Goal: Find specific page/section: Find specific page/section

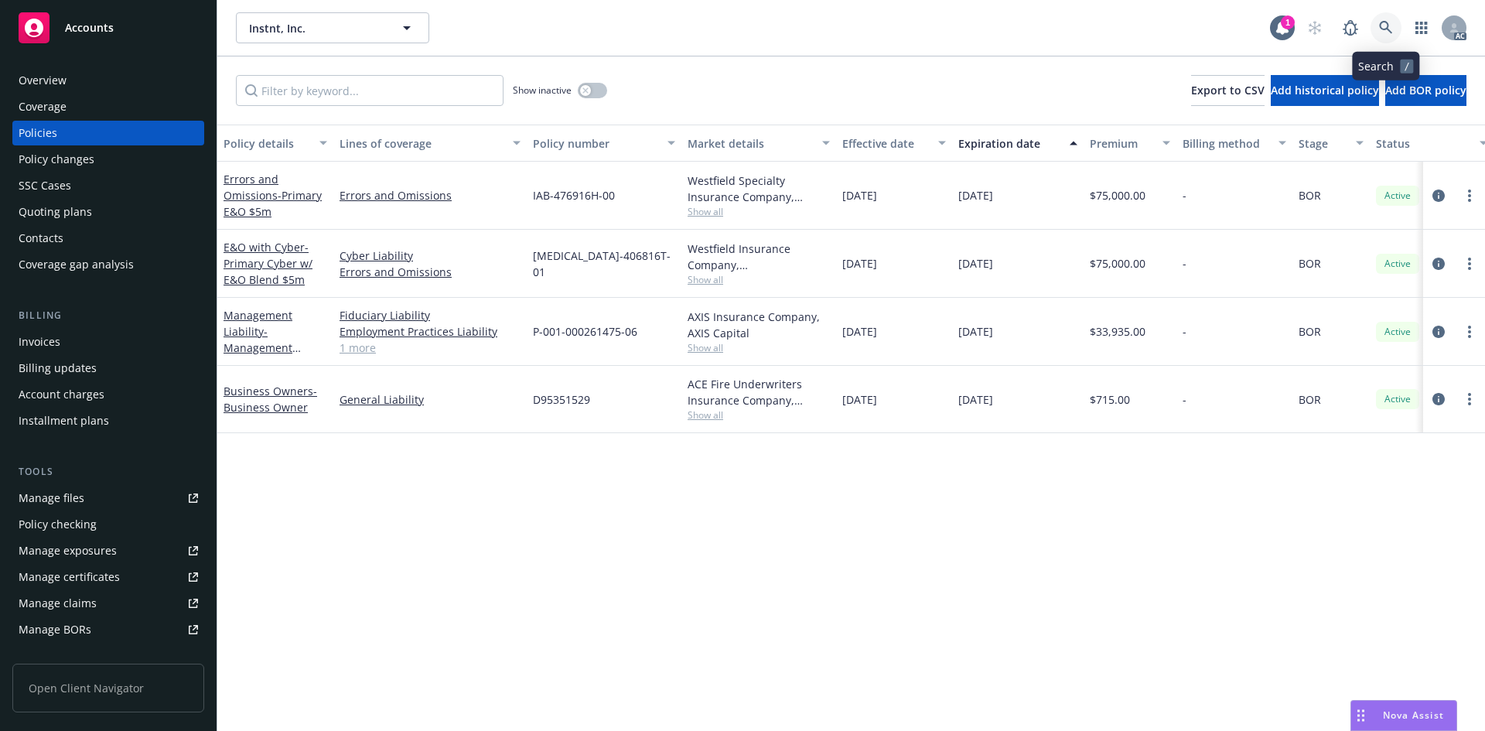
click at [1387, 21] on icon at bounding box center [1386, 28] width 14 height 14
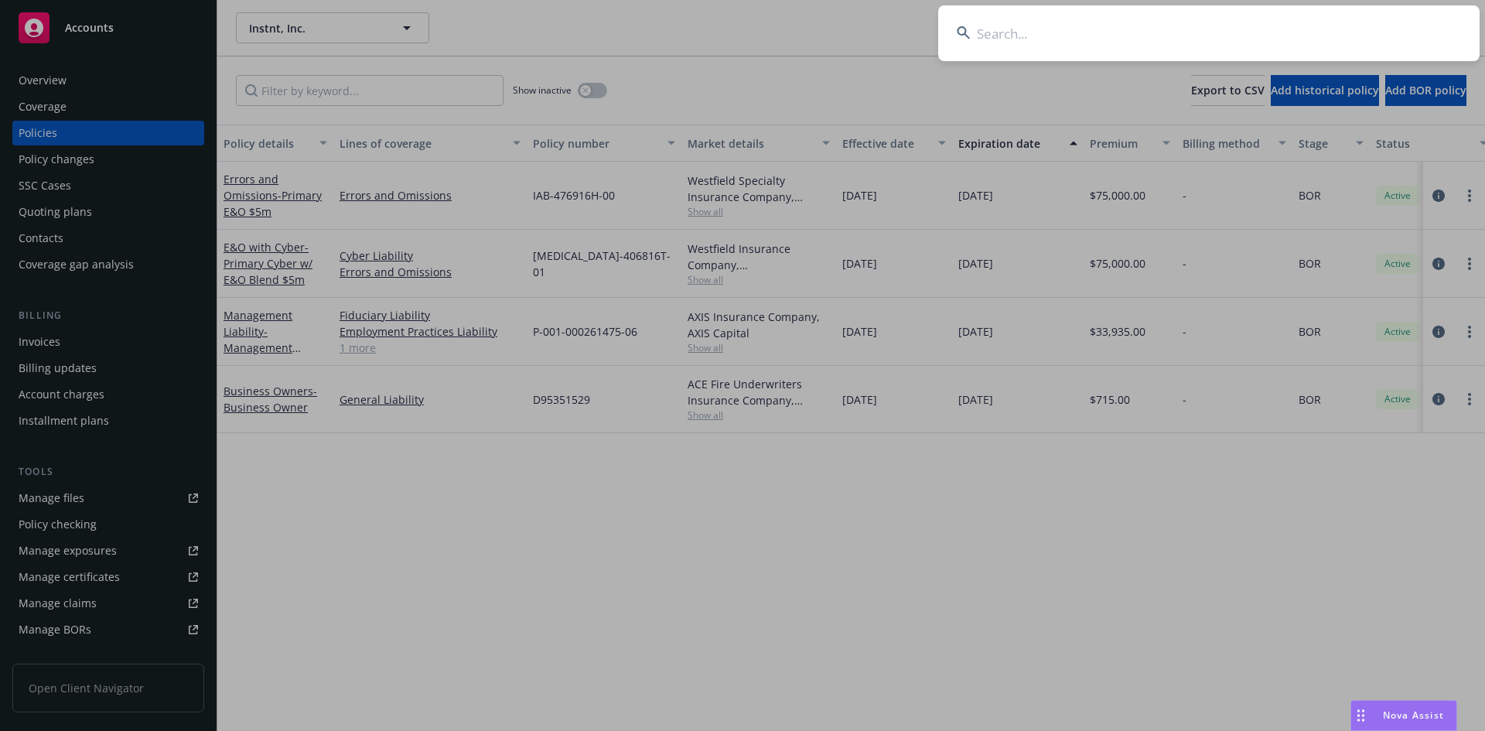
click at [1086, 39] on input at bounding box center [1208, 33] width 541 height 56
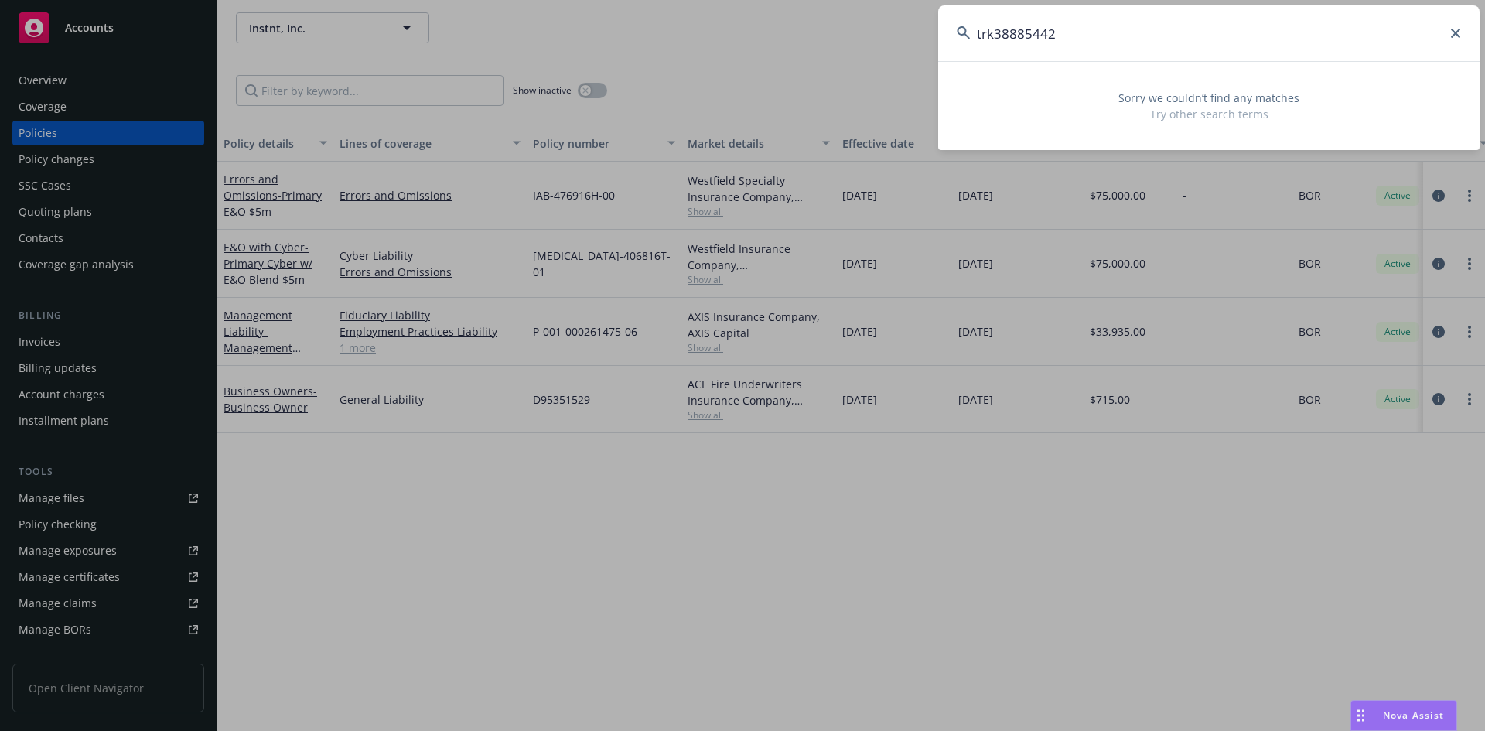
type input "trk388854420"
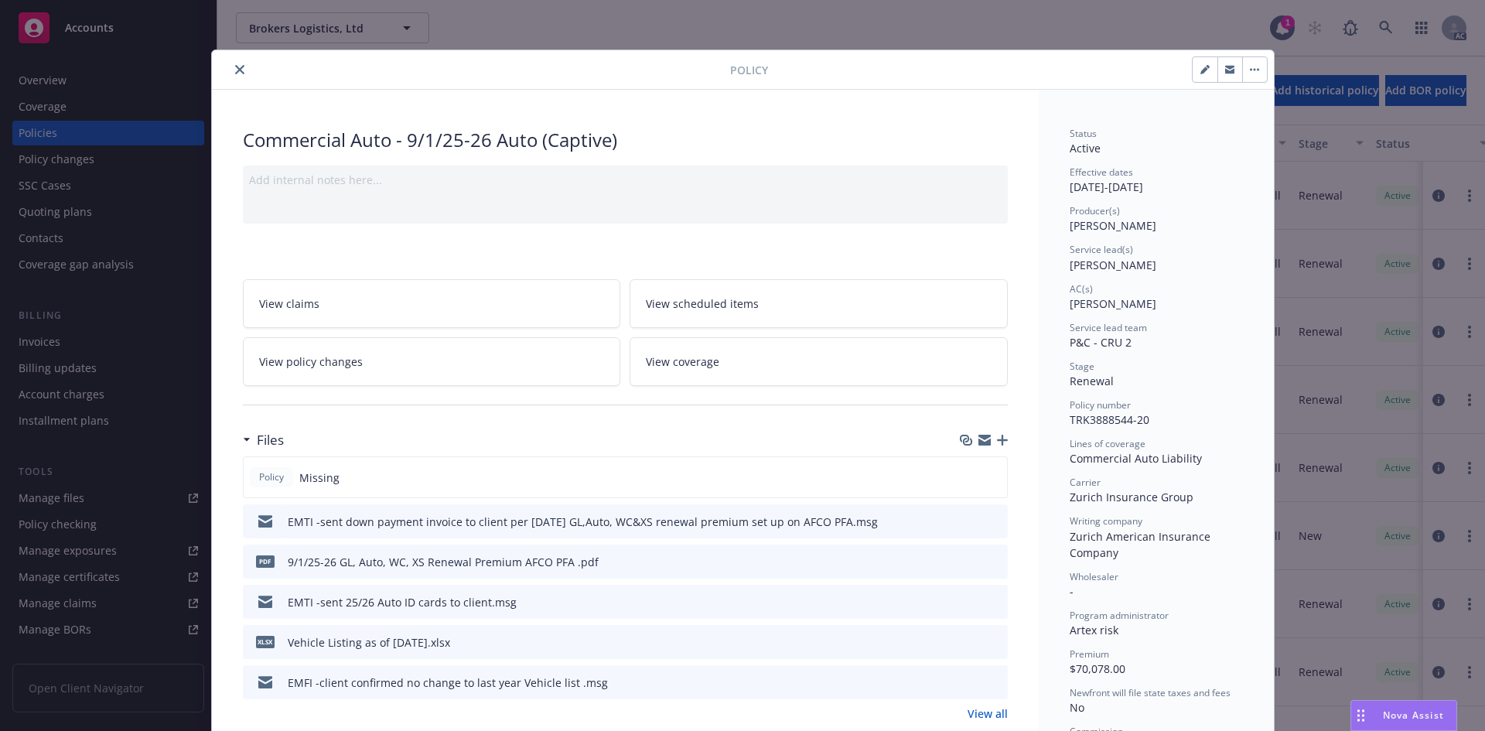
click at [1140, 425] on span "TRK3888544-20" at bounding box center [1109, 419] width 80 height 15
click at [1151, 263] on div "Service lead(s) [PERSON_NAME]" at bounding box center [1155, 257] width 173 height 29
click at [1134, 264] on span "[PERSON_NAME]" at bounding box center [1112, 265] width 87 height 15
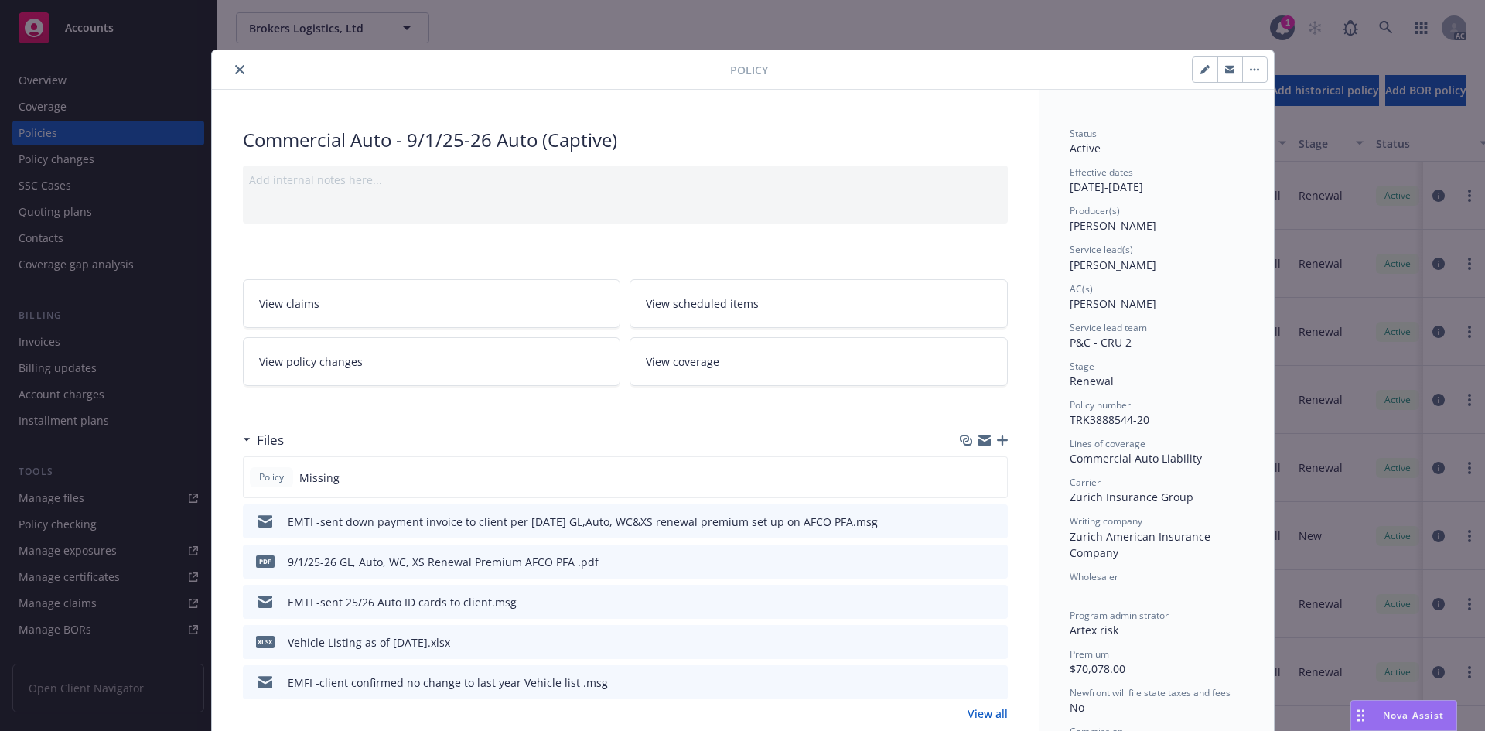
click at [235, 67] on icon "close" at bounding box center [239, 69] width 9 height 9
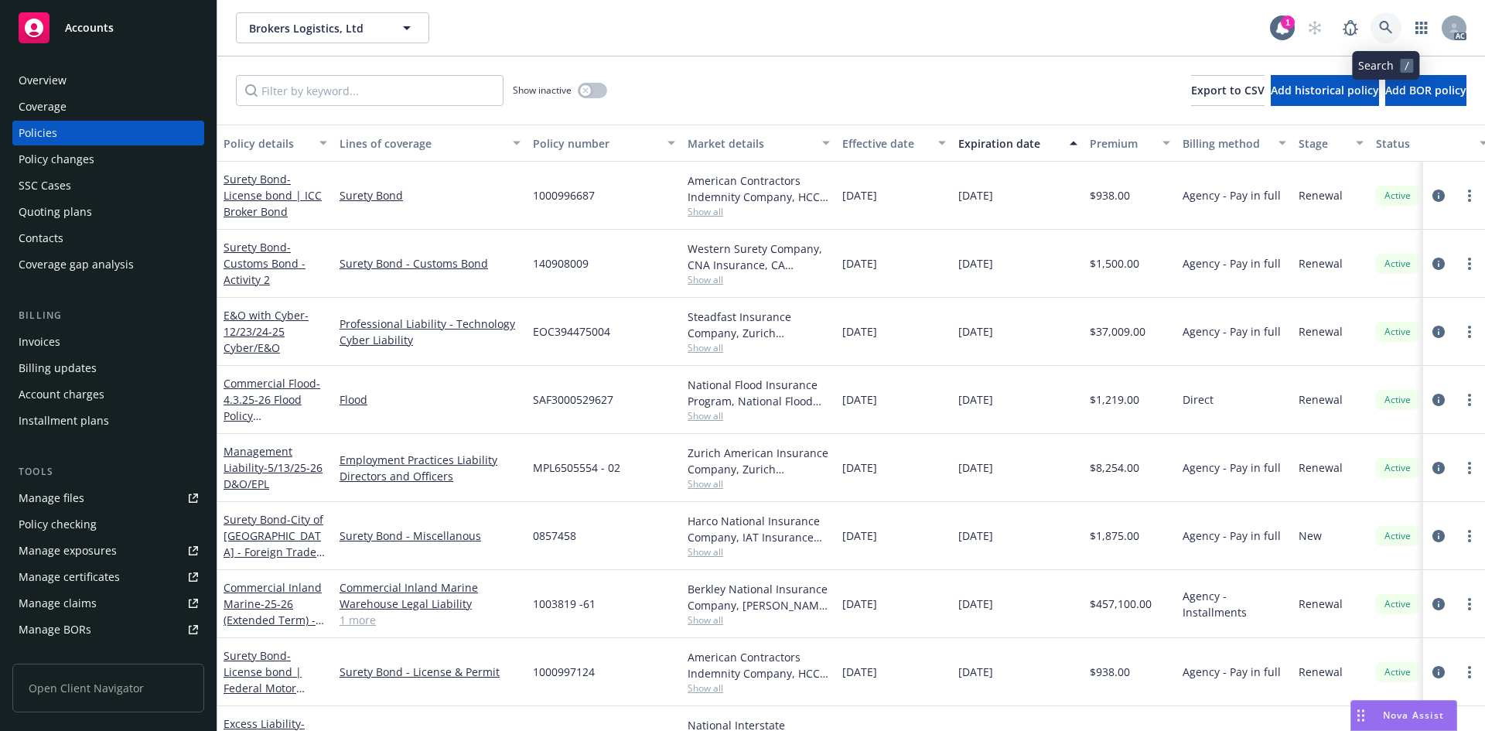
click at [1383, 33] on icon at bounding box center [1386, 28] width 14 height 14
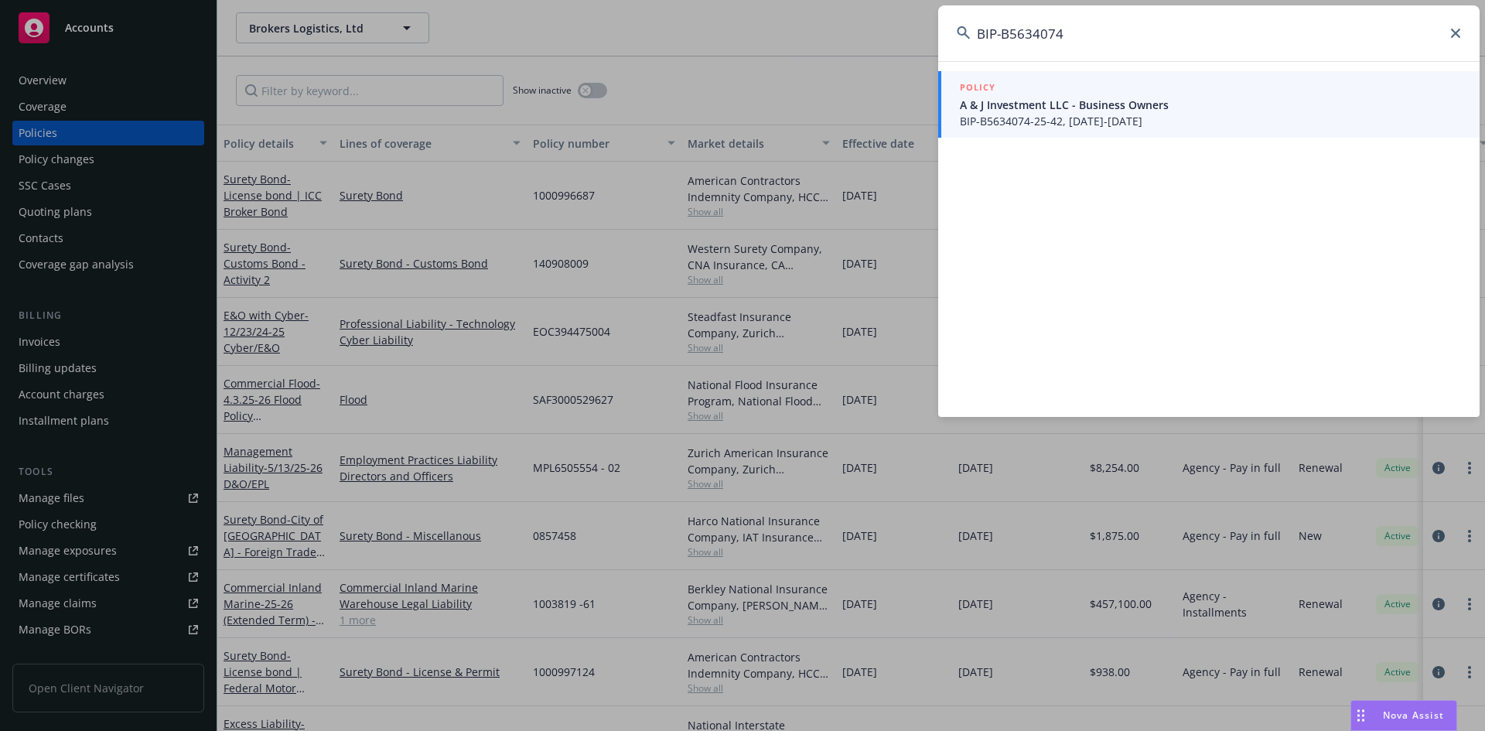
type input "BIP-B5634074"
click at [1018, 118] on span "BIP-B5634074-25-42, [DATE]-[DATE]" at bounding box center [1210, 121] width 501 height 16
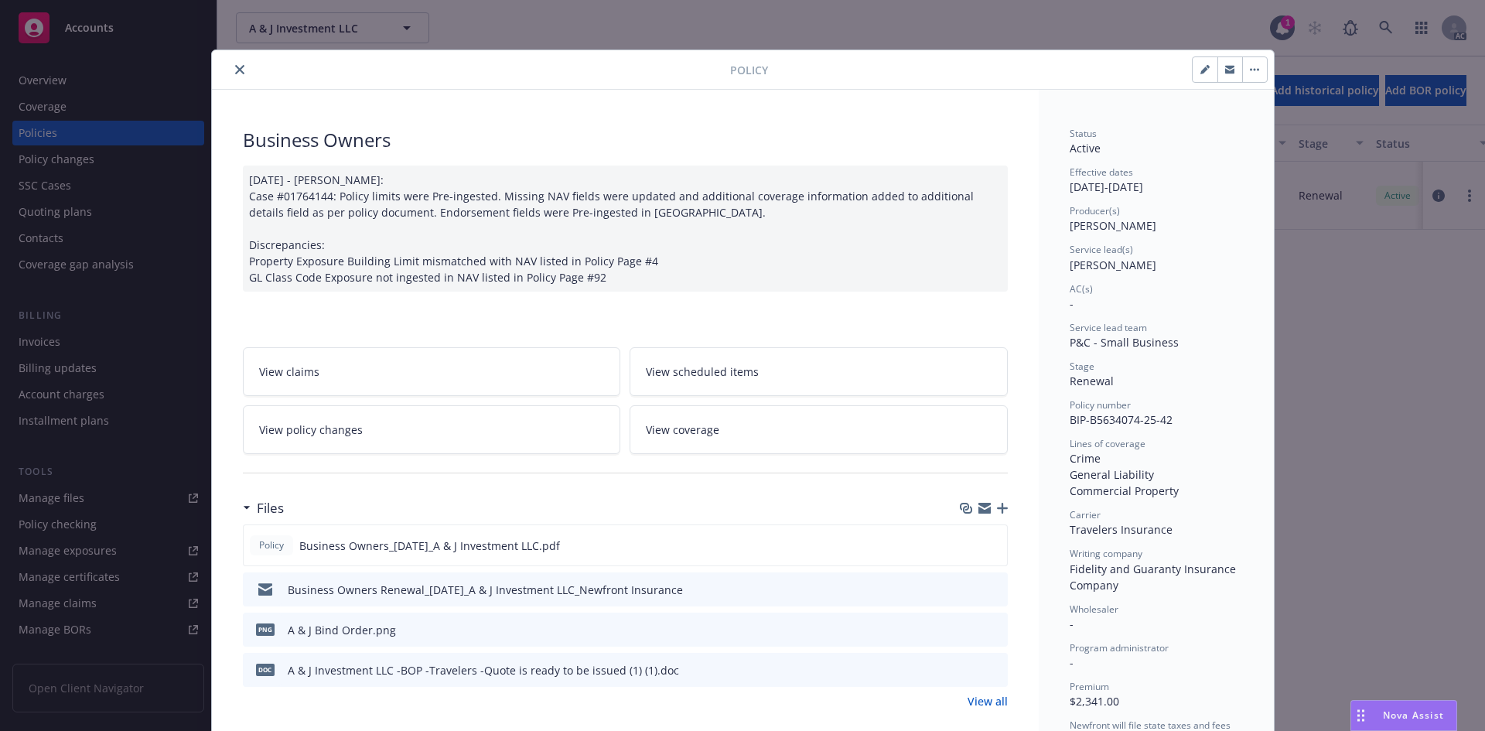
click at [1165, 224] on div "Producer(s) [PERSON_NAME]" at bounding box center [1155, 218] width 173 height 29
click at [1124, 254] on span "Service lead(s)" at bounding box center [1100, 249] width 63 height 13
click at [1136, 259] on div "Service lead(s) [PERSON_NAME]" at bounding box center [1155, 257] width 173 height 29
click at [1129, 208] on div "Producer(s)" at bounding box center [1155, 210] width 173 height 13
click at [1137, 275] on div "Status Active Effective dates [DATE] - [DATE] Producer(s) [PERSON_NAME] Service…" at bounding box center [1155, 515] width 173 height 776
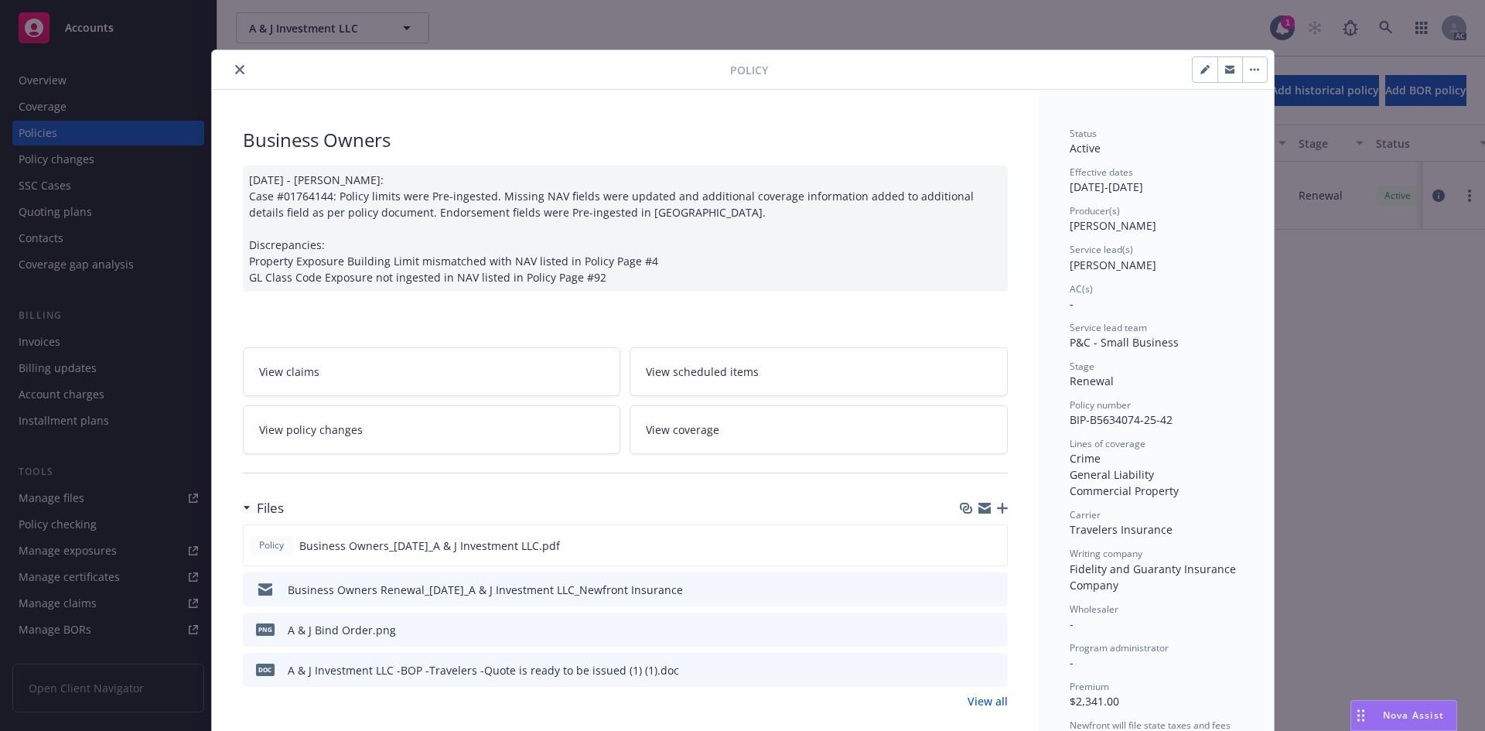
click at [1135, 272] on div "Service lead(s) [PERSON_NAME]" at bounding box center [1155, 257] width 173 height 29
drag, startPoint x: 231, startPoint y: 66, endPoint x: 503, endPoint y: 46, distance: 272.2
click at [235, 66] on icon "close" at bounding box center [239, 69] width 9 height 9
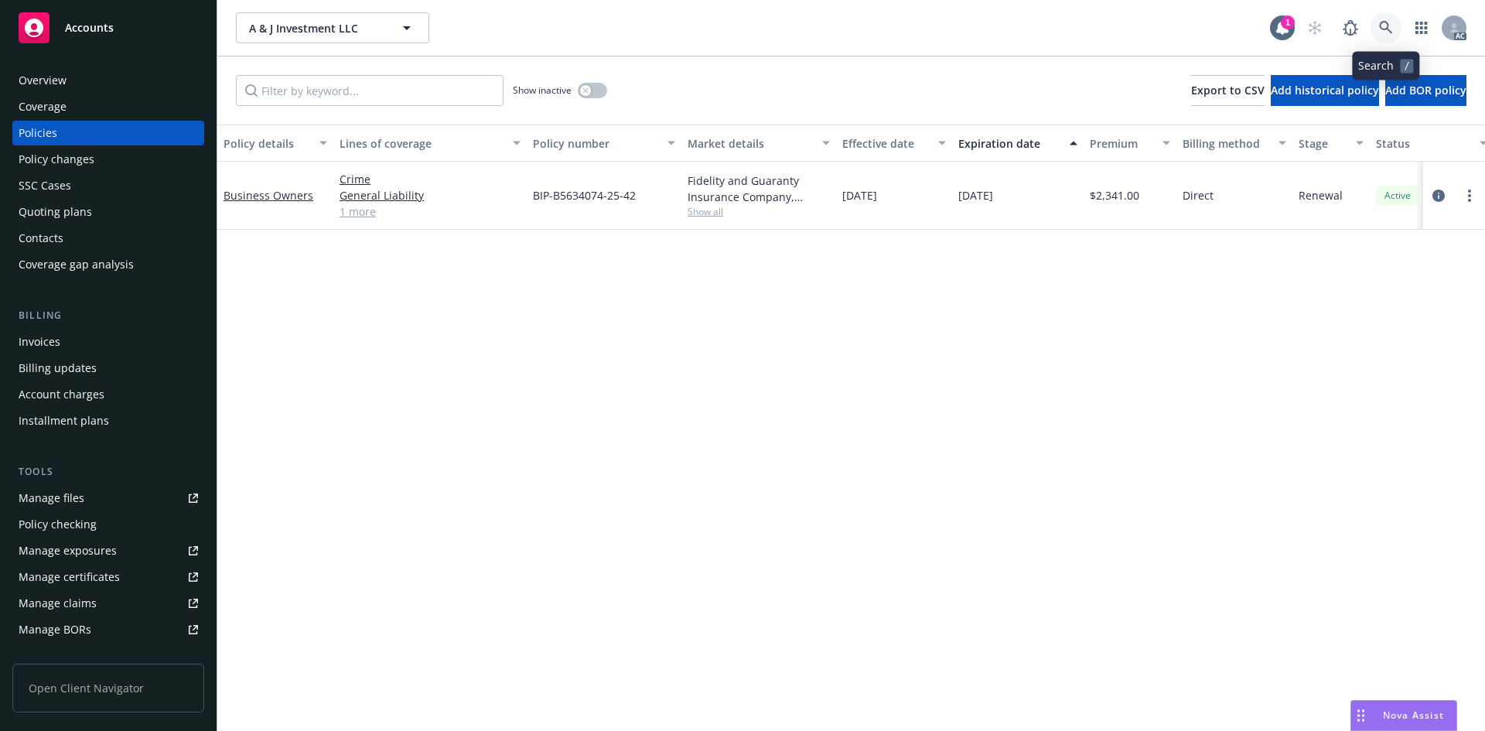
click at [1379, 28] on icon at bounding box center [1386, 28] width 14 height 14
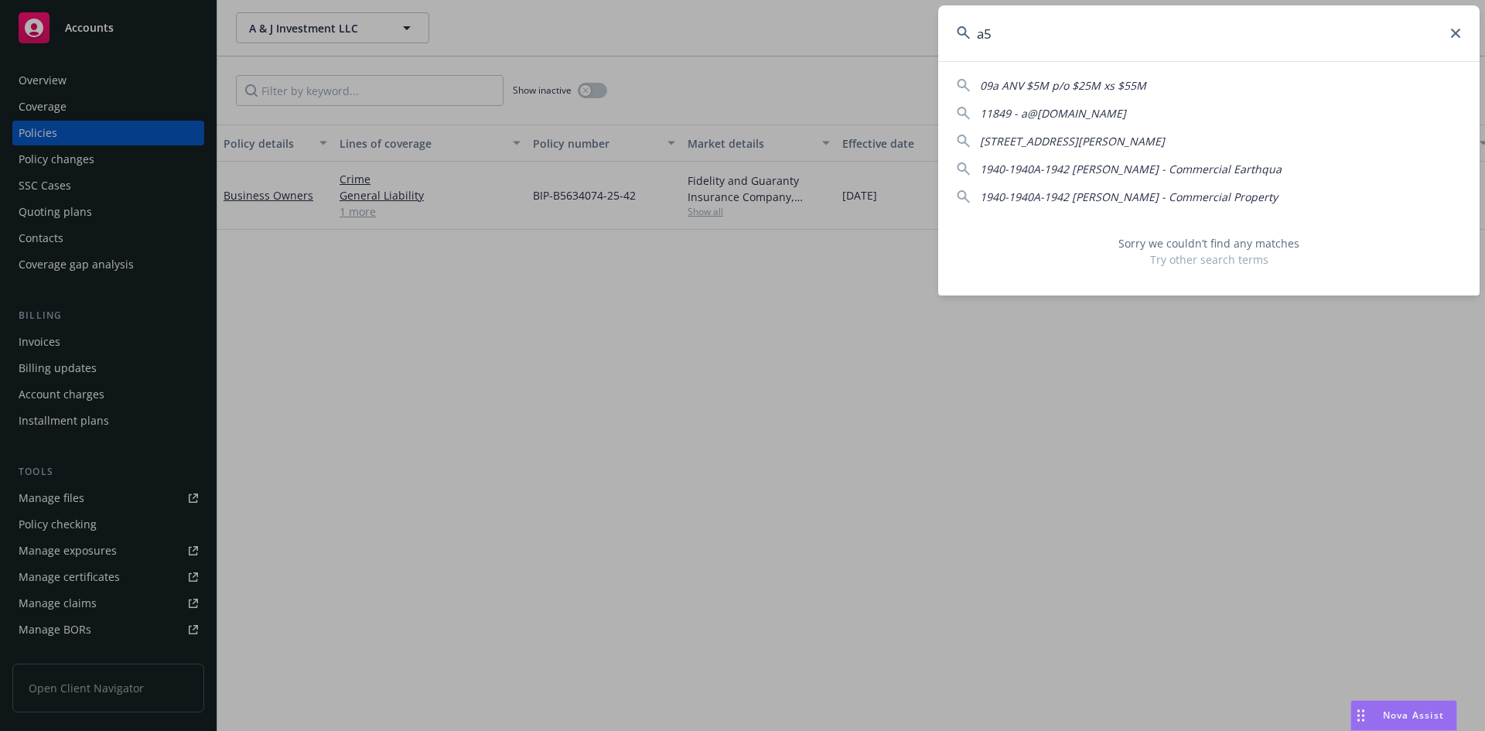
type input "a"
type input "a57888"
drag, startPoint x: 1033, startPoint y: 32, endPoint x: 953, endPoint y: 32, distance: 79.6
click at [953, 32] on input "a57888" at bounding box center [1208, 33] width 541 height 56
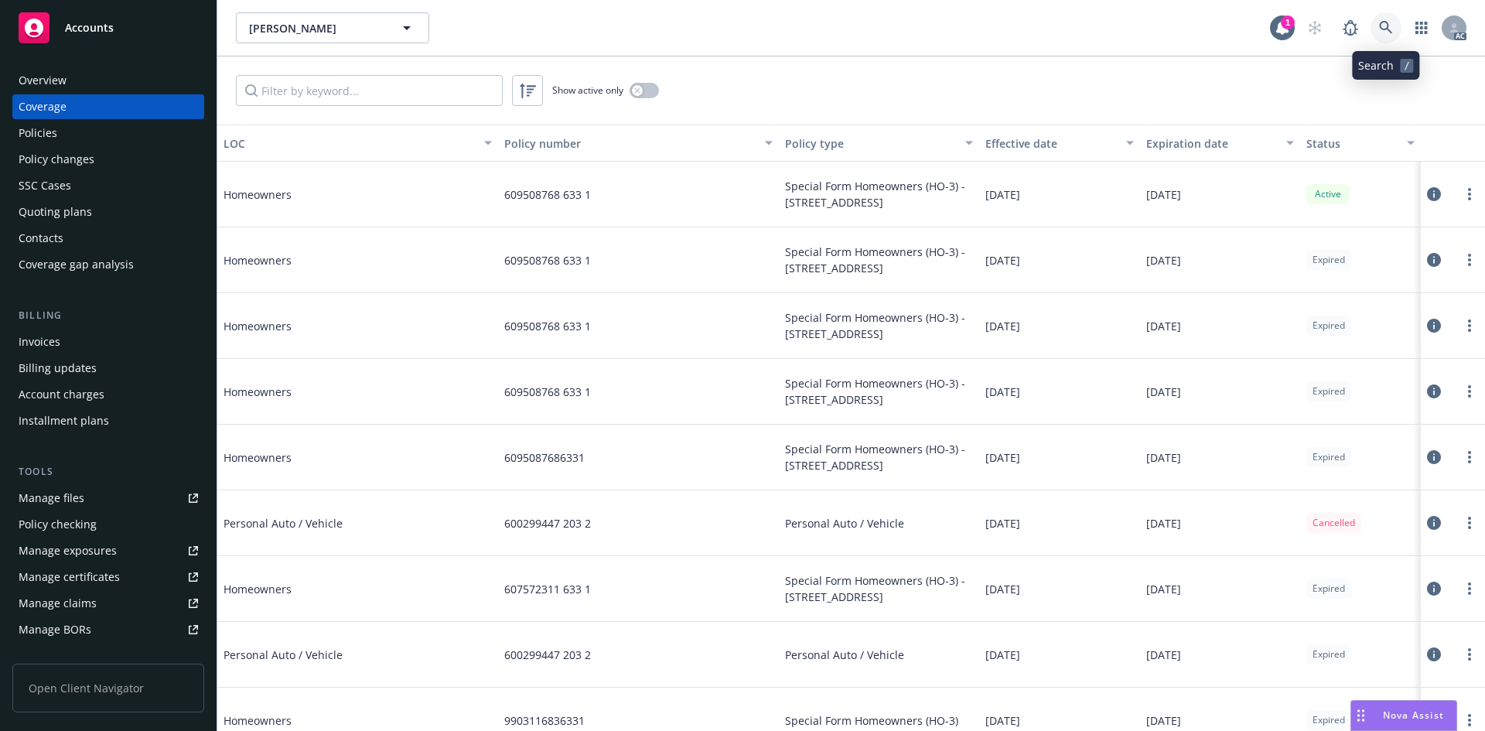
click at [1384, 26] on icon at bounding box center [1386, 28] width 14 height 14
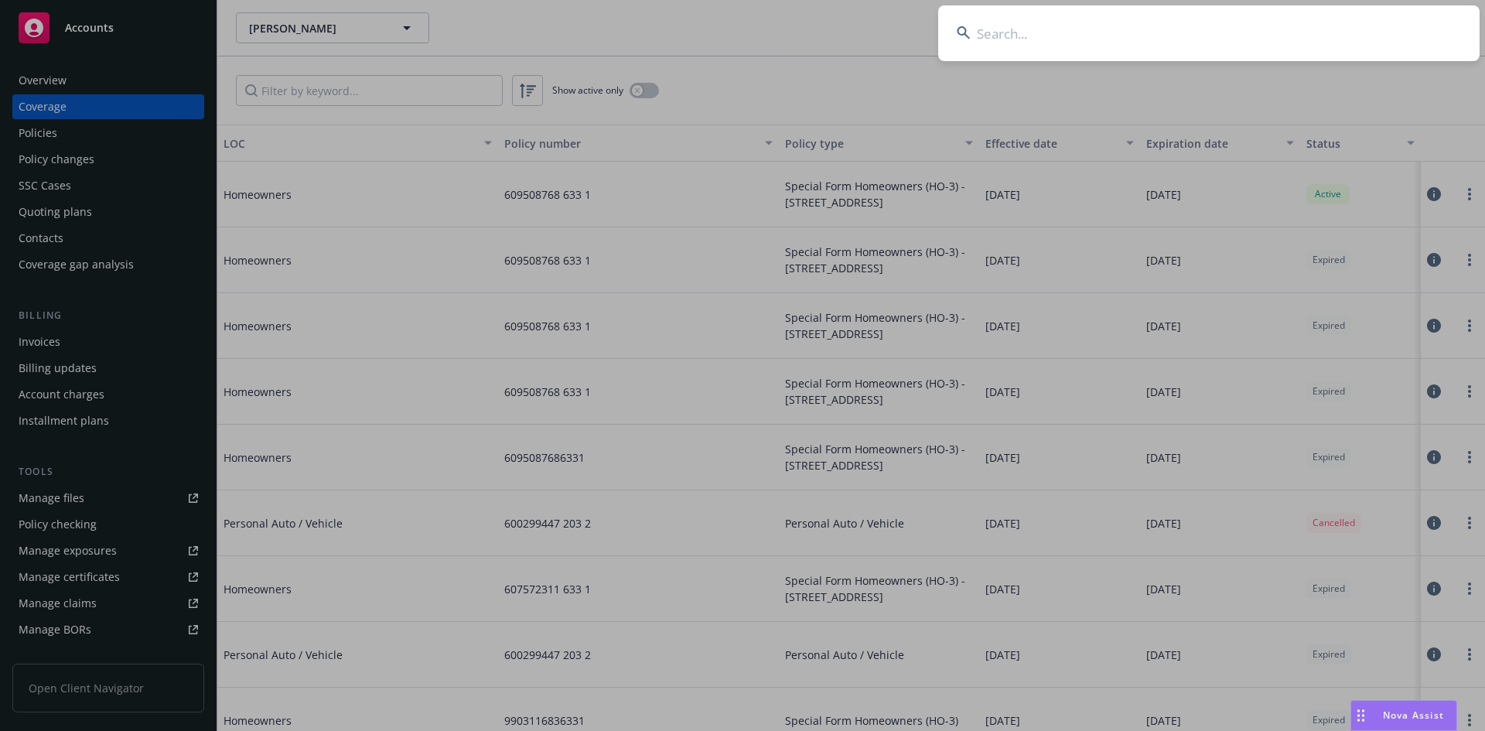
type input "05A021020997"
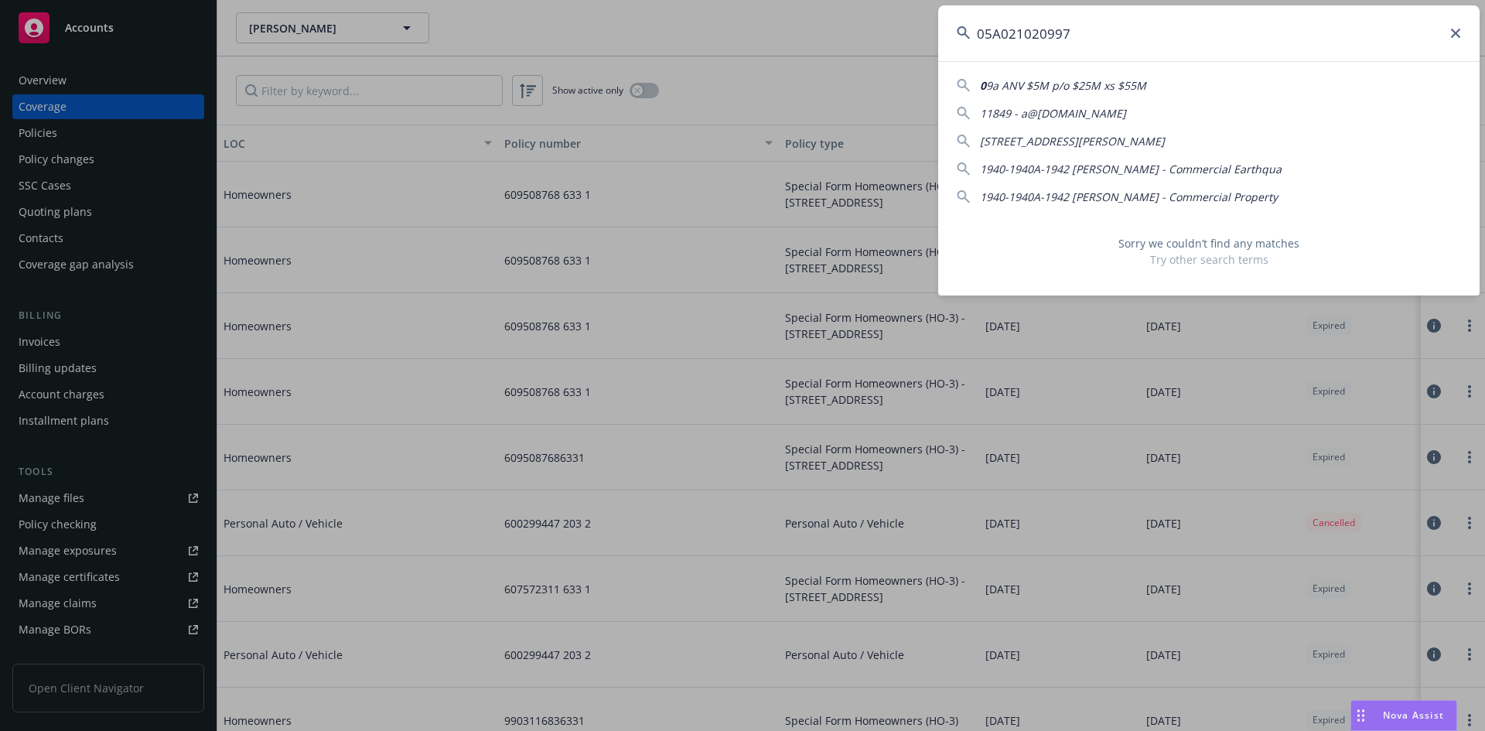
drag, startPoint x: 864, startPoint y: 32, endPoint x: 773, endPoint y: 36, distance: 90.6
